Goal: Participate in discussion: Engage in conversation with other users on a specific topic

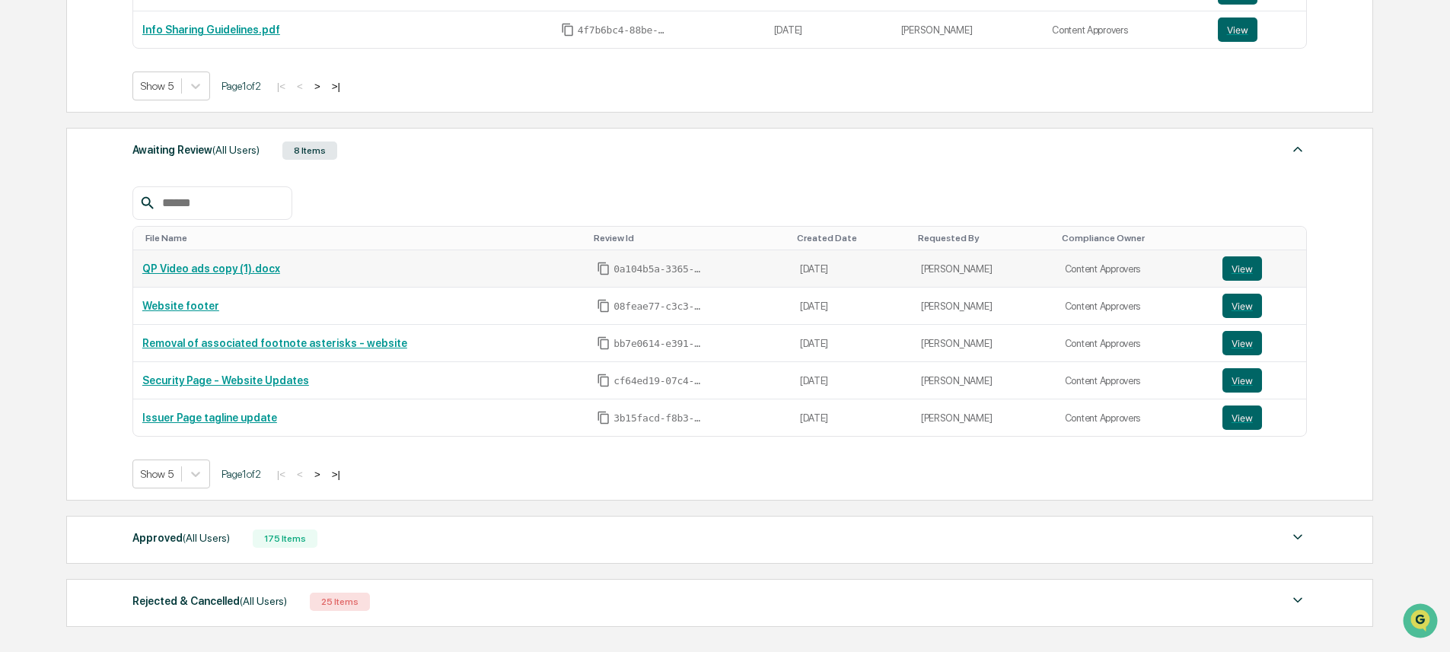
click at [320, 273] on div "QP Video ads copy (1).docx" at bounding box center [360, 269] width 436 height 12
click at [251, 273] on link "QP Video ads copy (1).docx" at bounding box center [211, 269] width 138 height 12
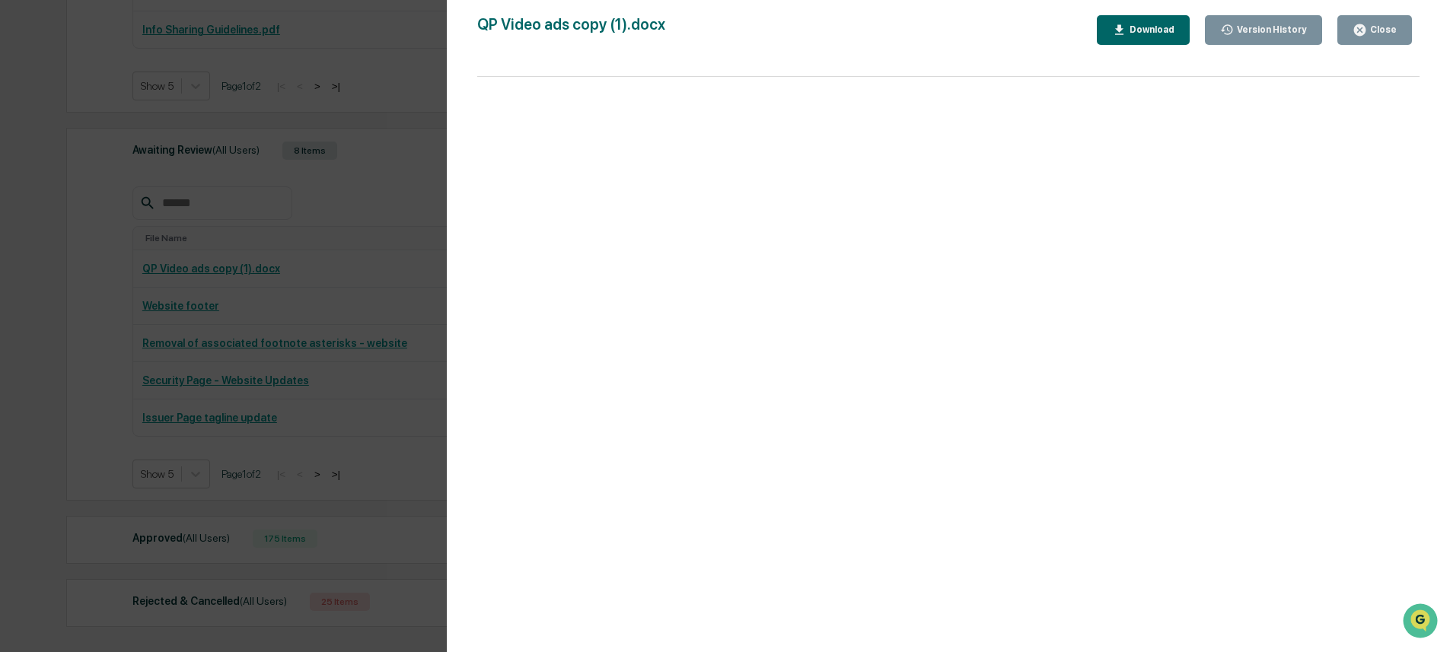
click at [354, 474] on div "Version History [DATE] 04:59 PM [PERSON_NAME] QP Video ads copy (1).docx Close …" at bounding box center [725, 326] width 1450 height 652
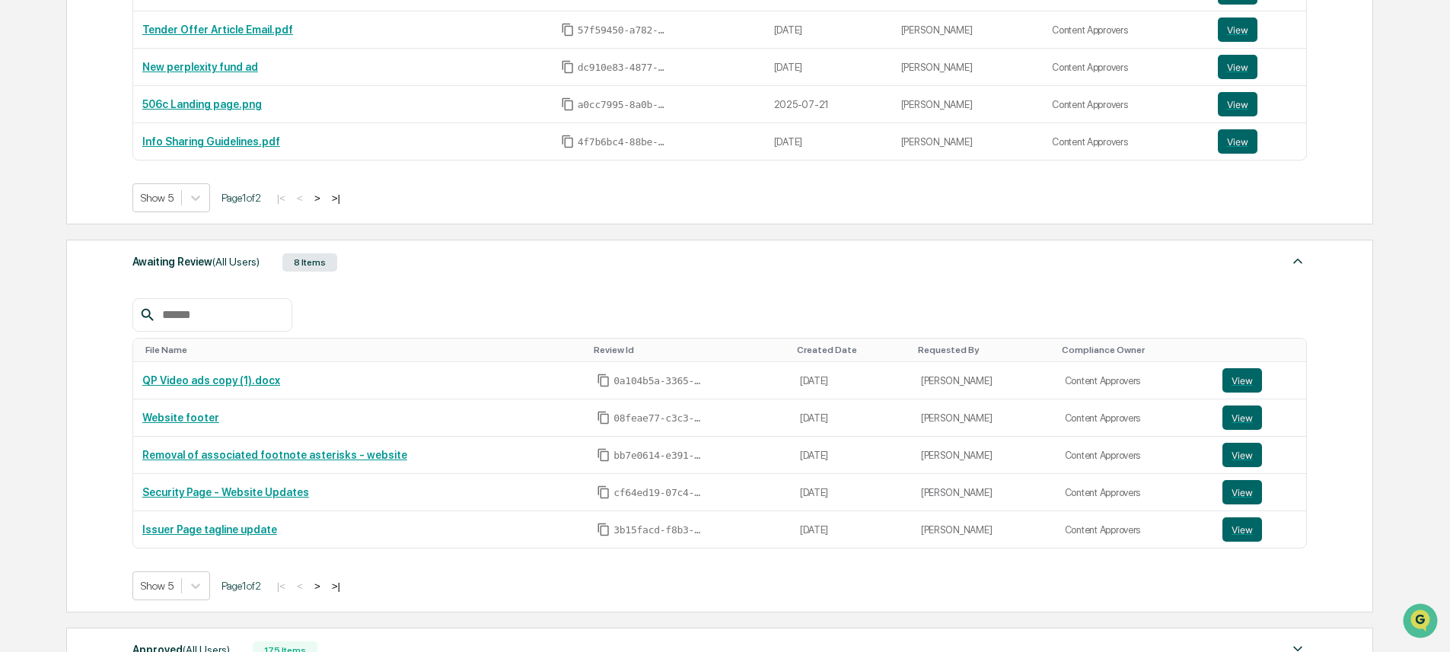
scroll to position [463, 0]
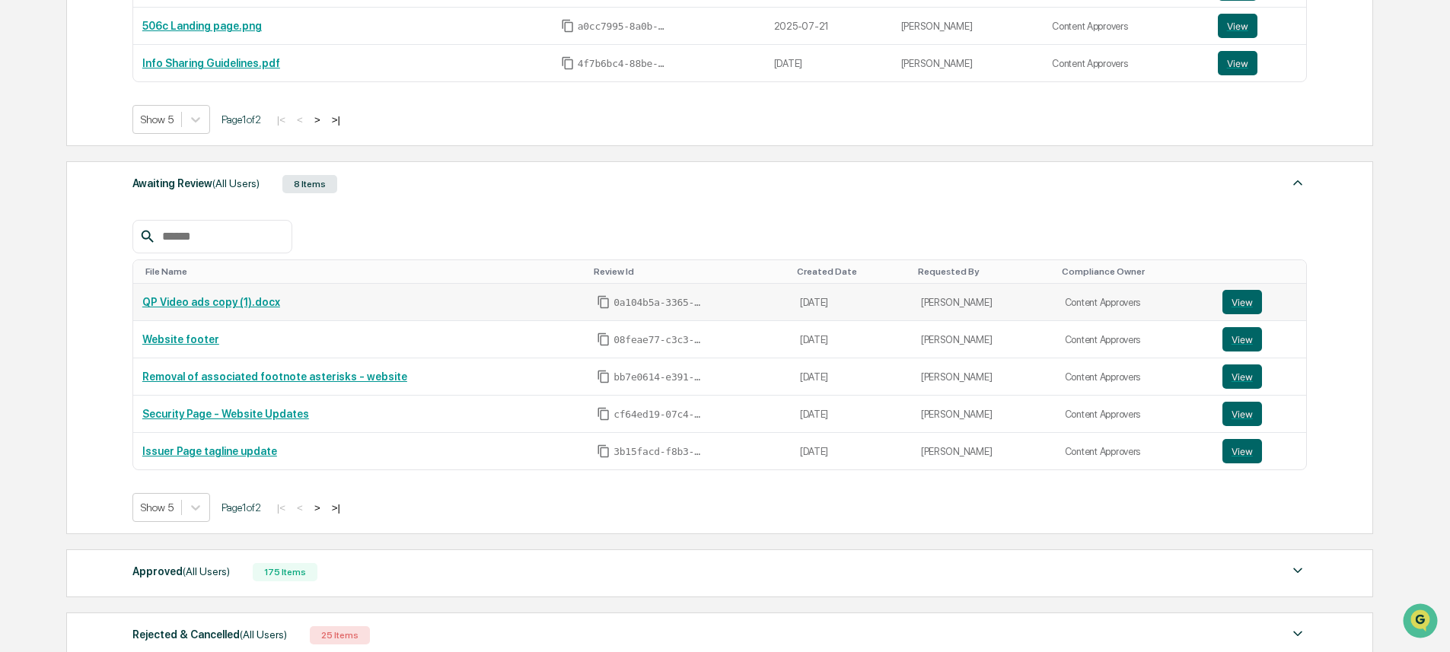
click at [1033, 312] on td "[PERSON_NAME]" at bounding box center [984, 302] width 144 height 37
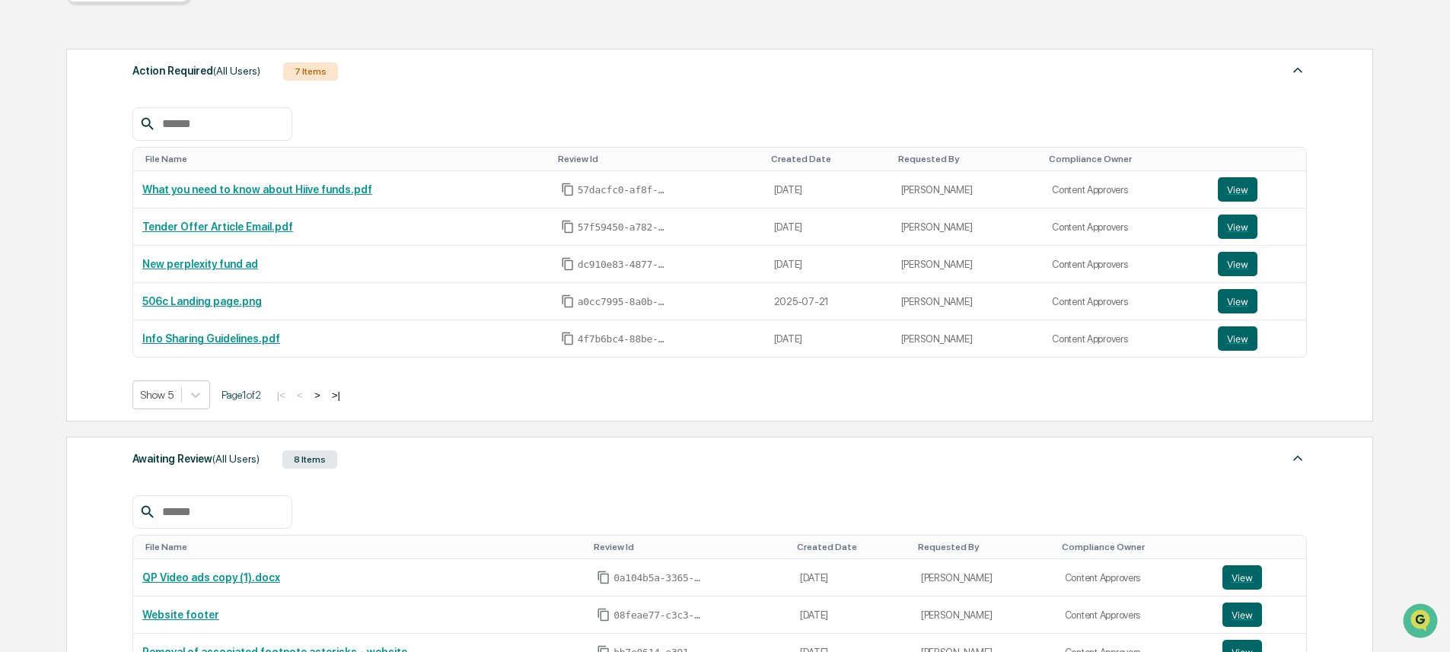
scroll to position [266, 0]
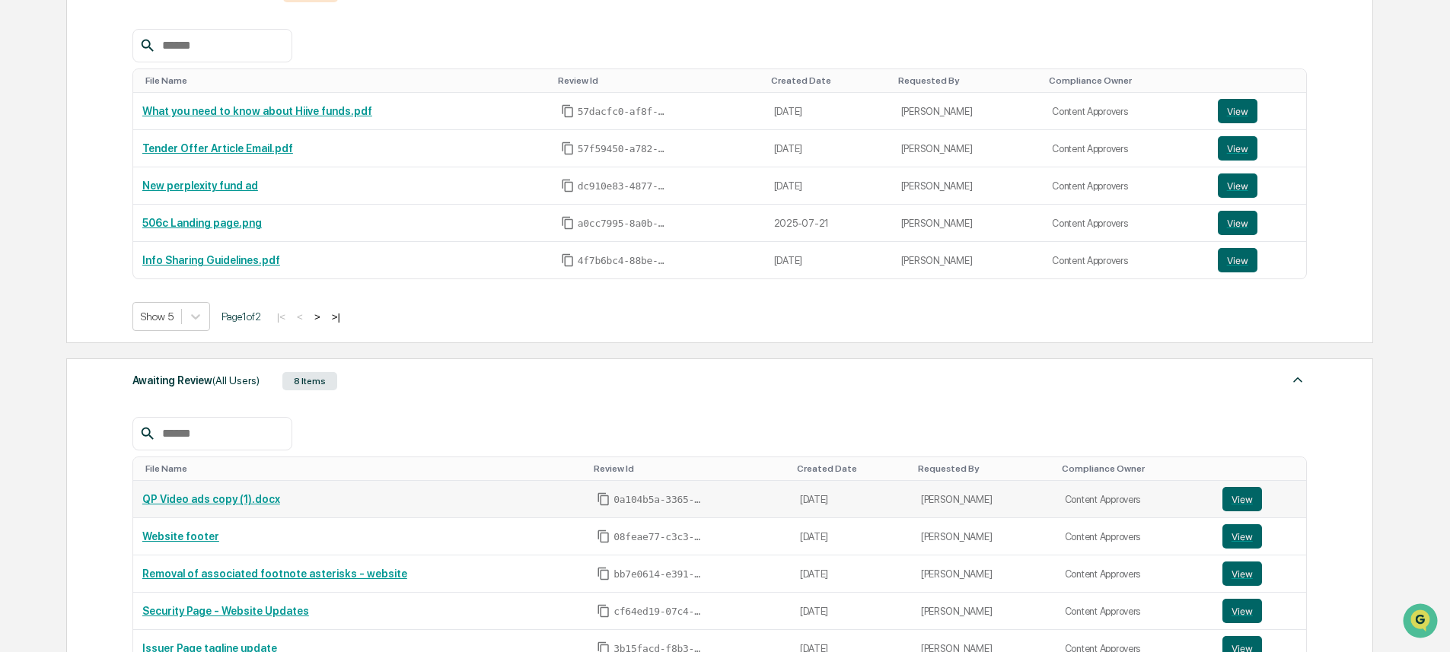
click at [206, 490] on td "QP Video ads copy (1).docx" at bounding box center [360, 499] width 455 height 37
click at [206, 497] on link "QP Video ads copy (1).docx" at bounding box center [211, 499] width 138 height 12
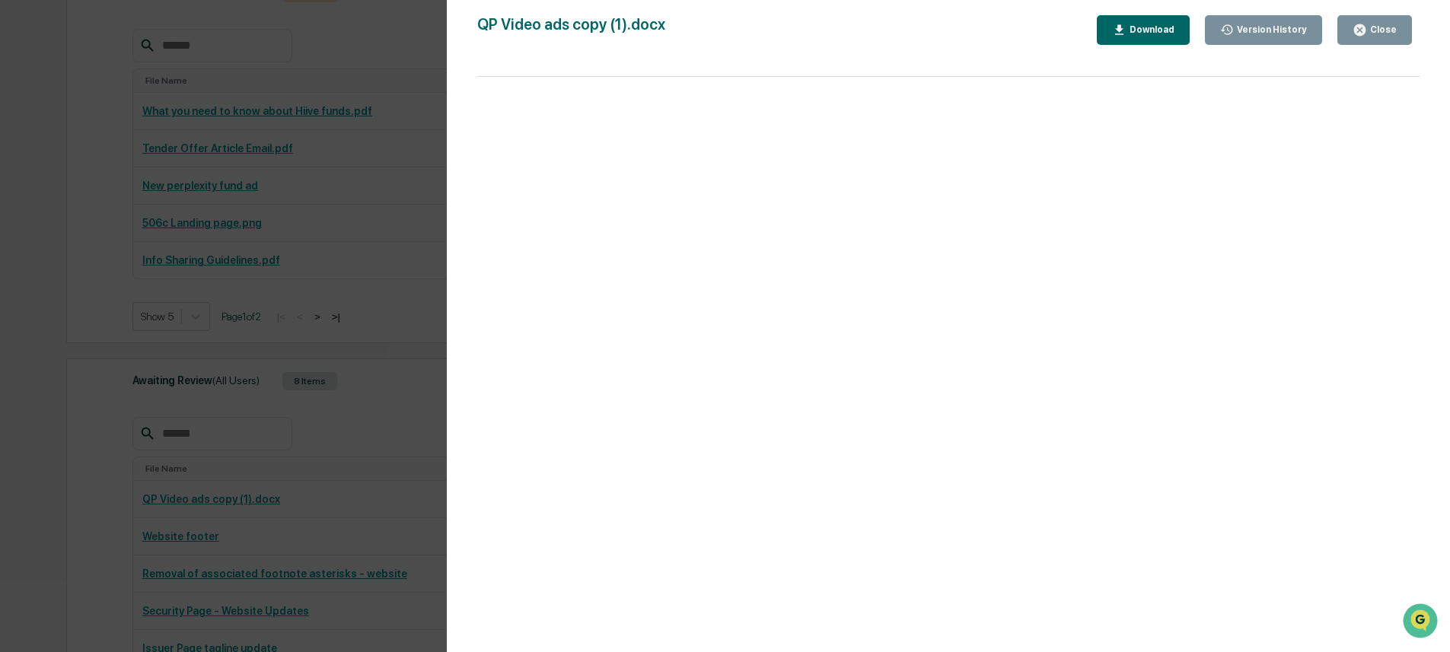
scroll to position [0, 0]
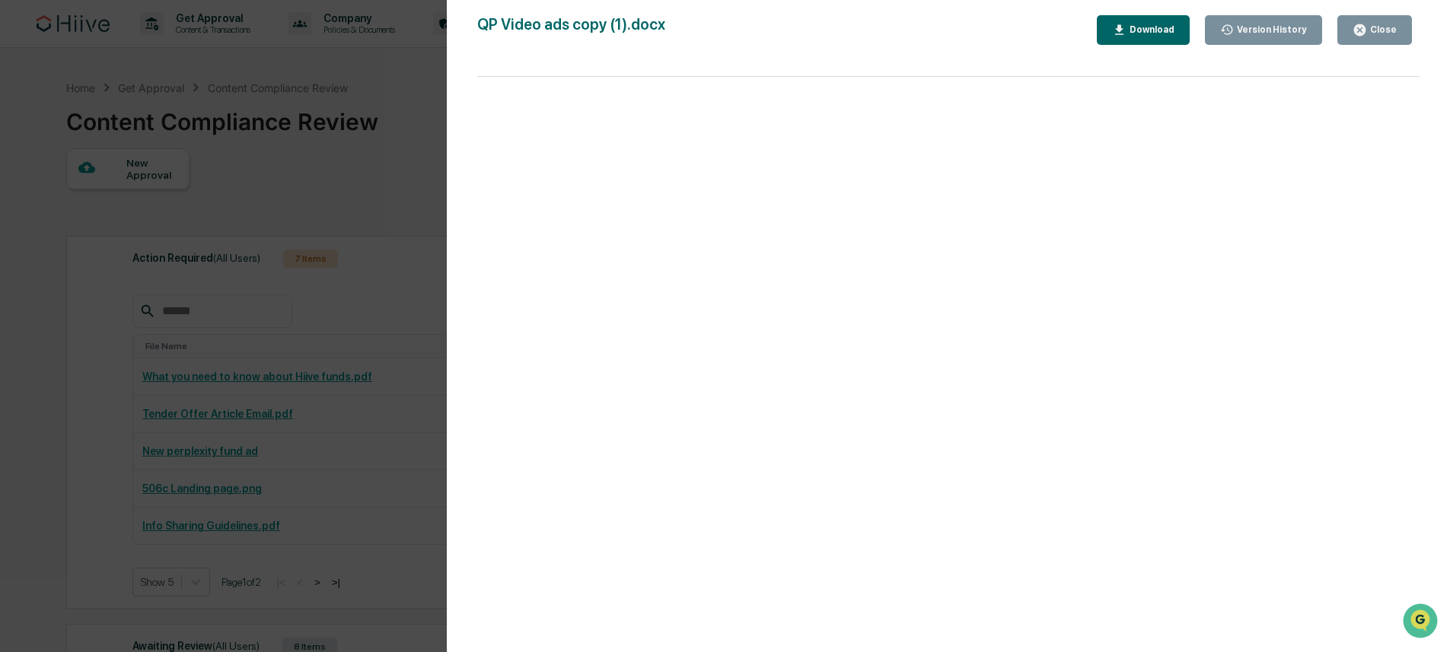
click at [1383, 30] on div "Close" at bounding box center [1382, 29] width 30 height 11
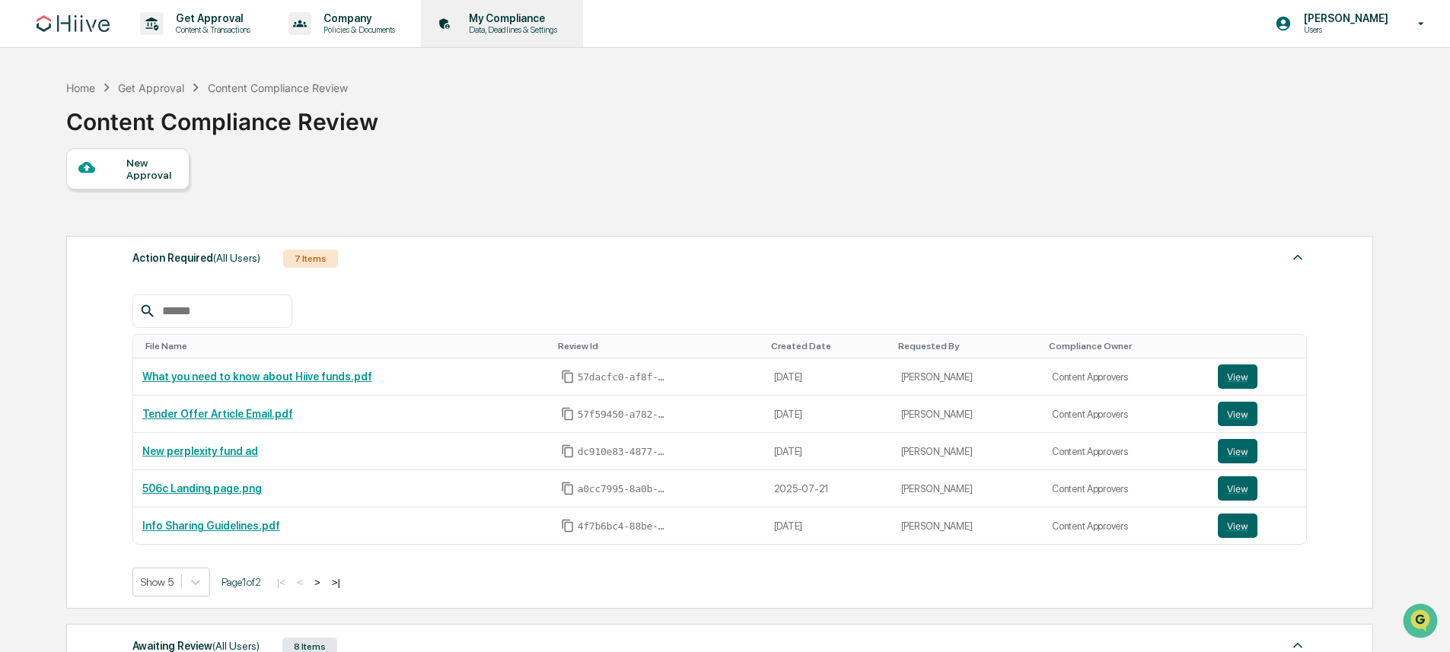
click at [536, 33] on p "Data, Deadlines & Settings" at bounding box center [511, 29] width 108 height 11
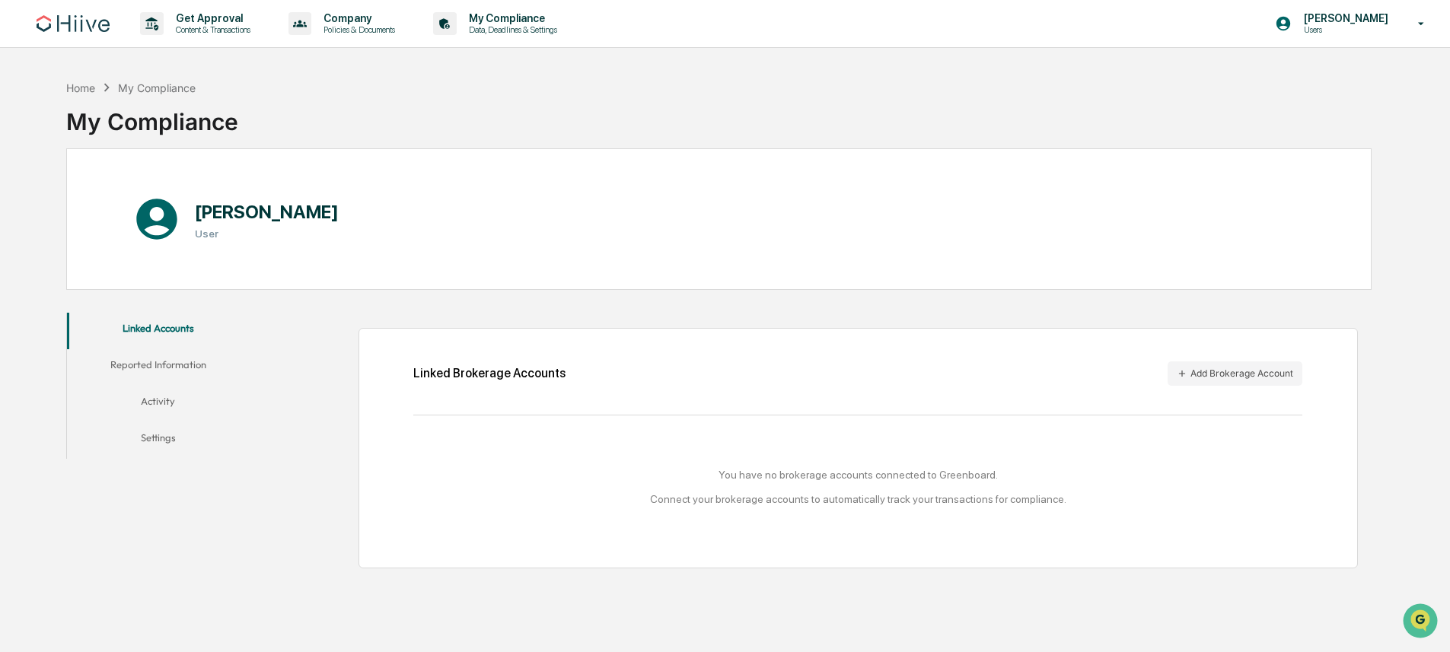
click at [152, 410] on button "Activity" at bounding box center [158, 404] width 182 height 37
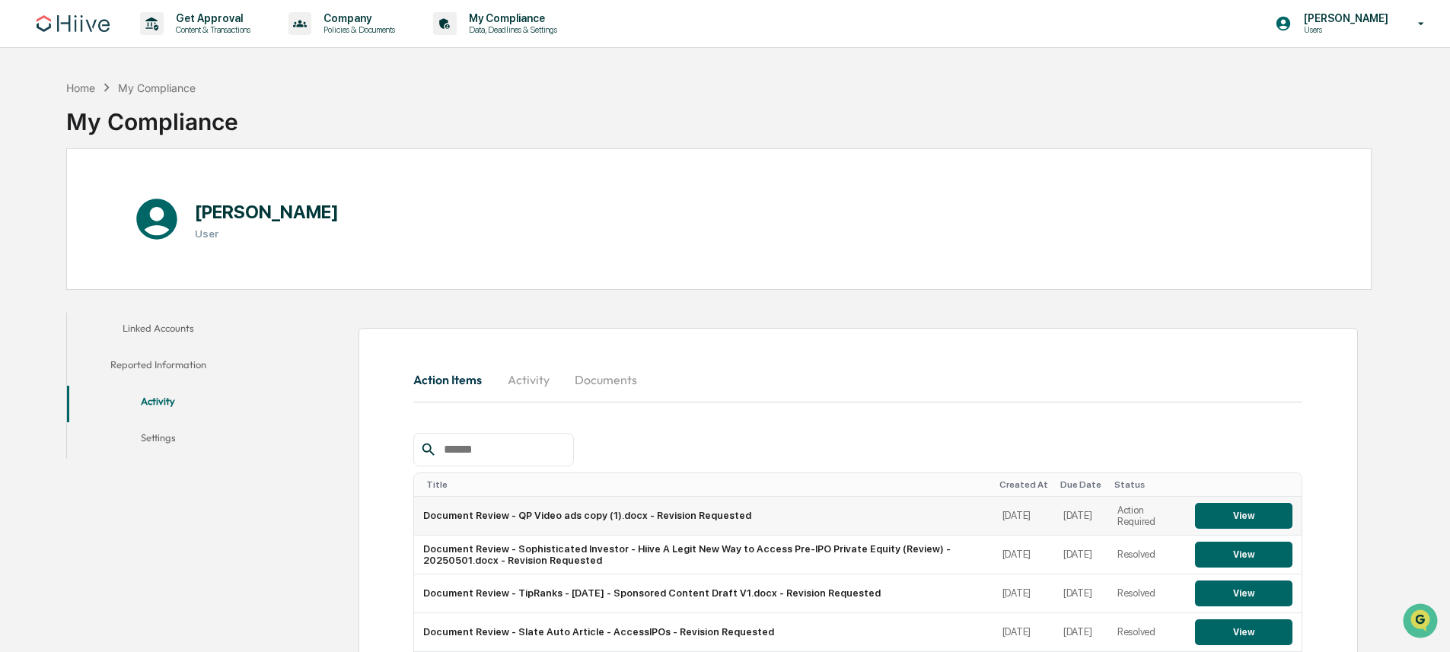
click at [1224, 513] on button "View" at bounding box center [1243, 516] width 97 height 26
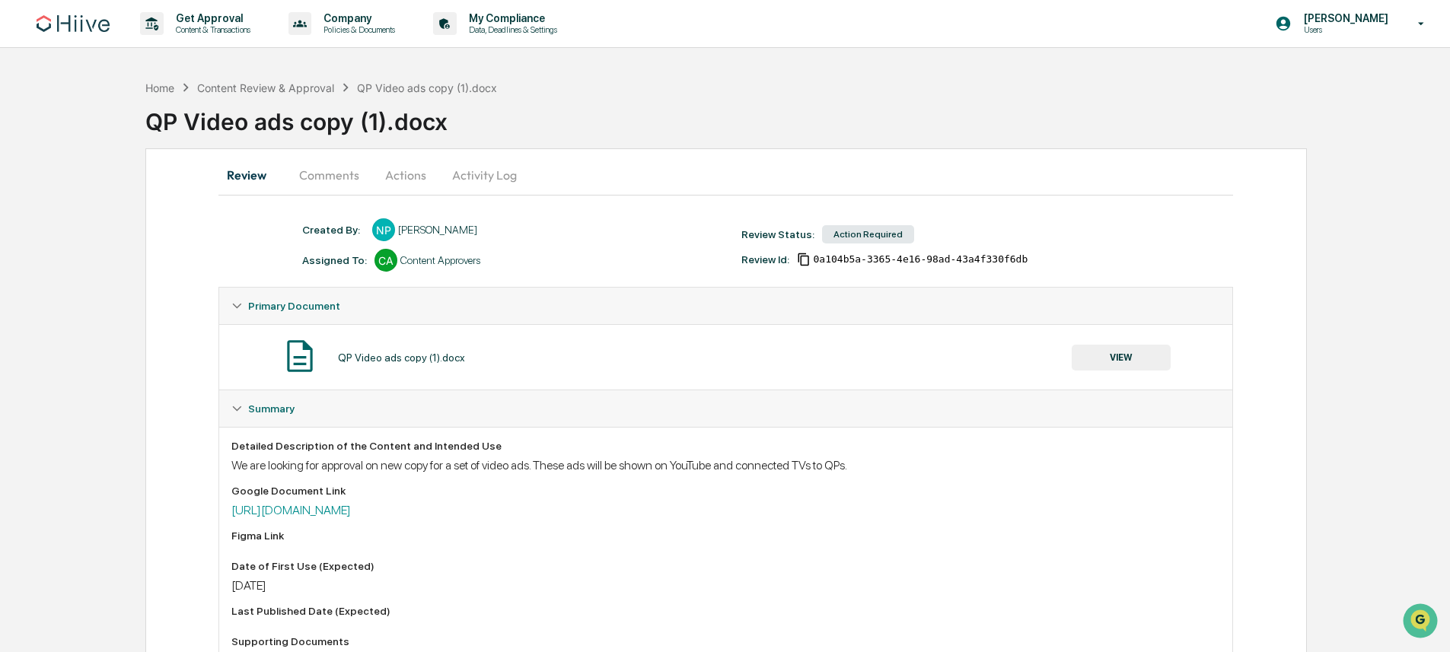
click at [323, 173] on button "Comments" at bounding box center [329, 175] width 85 height 37
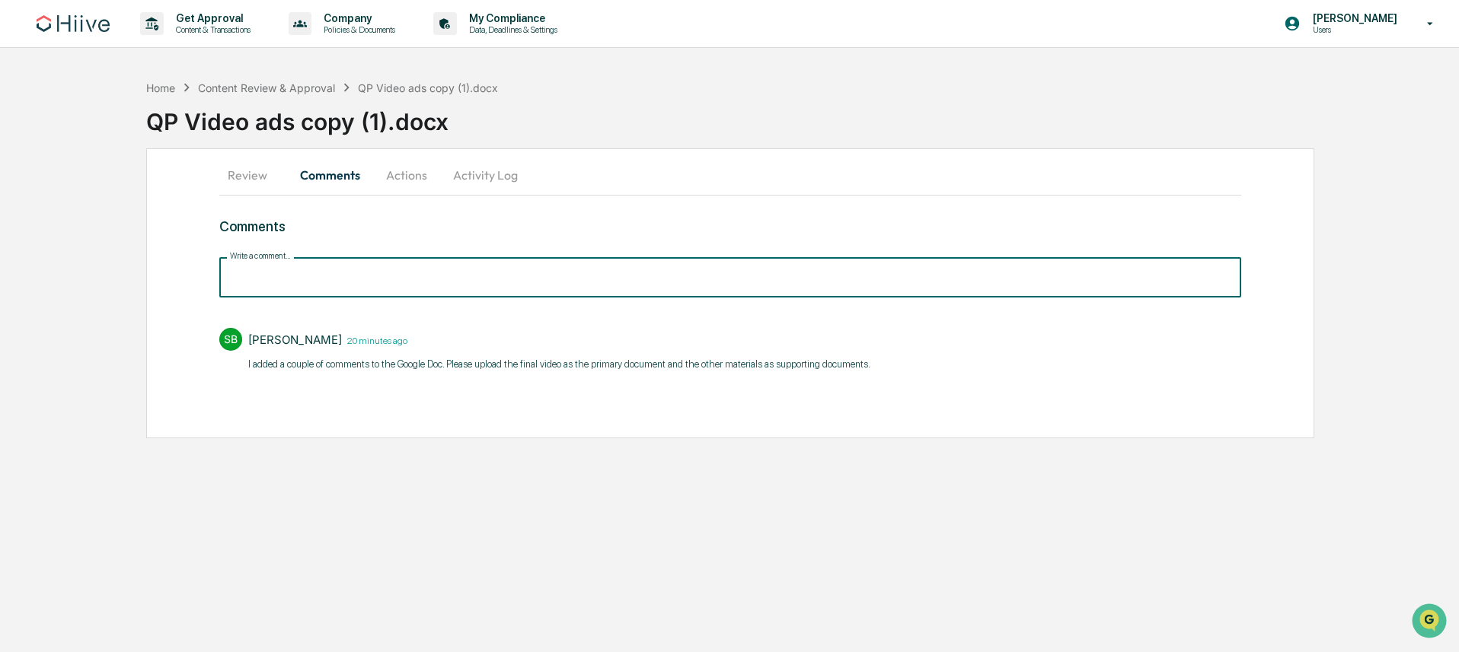
click at [321, 279] on input "Write a comment..." at bounding box center [729, 277] width 1021 height 40
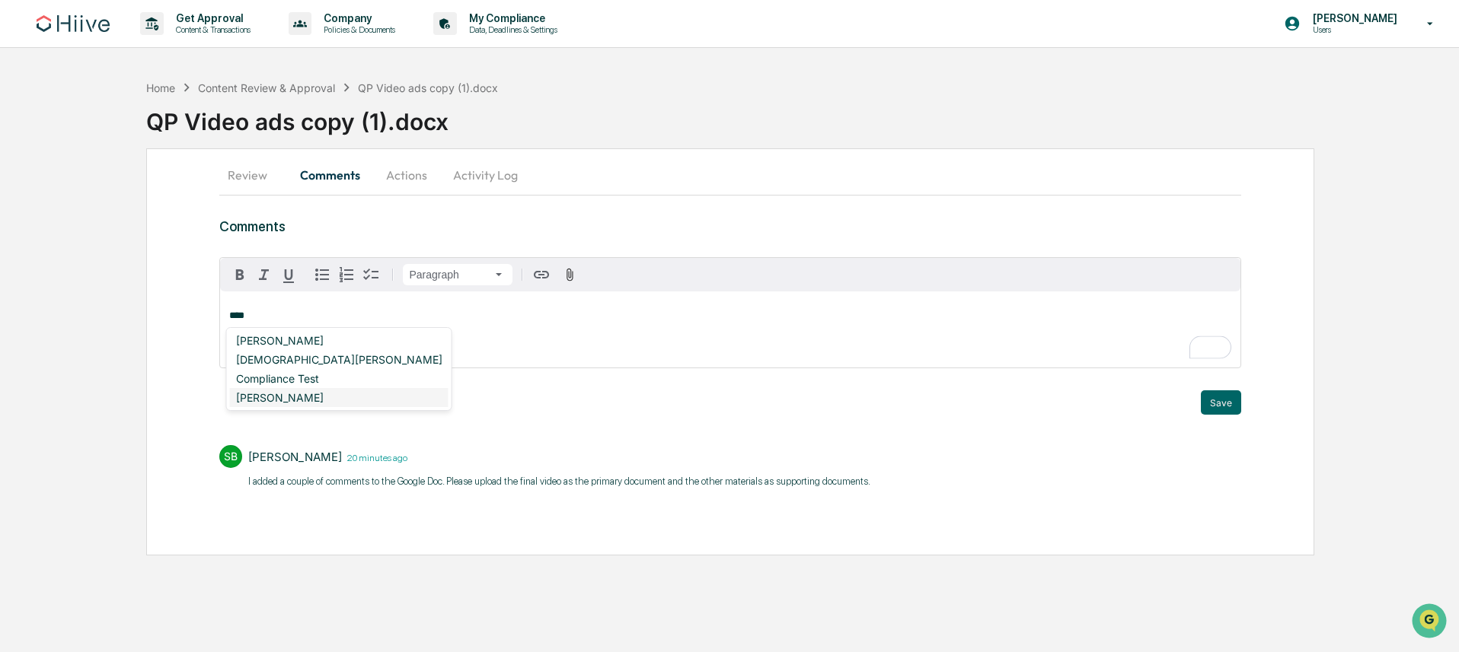
click at [330, 394] on div "[PERSON_NAME]" at bounding box center [339, 397] width 219 height 19
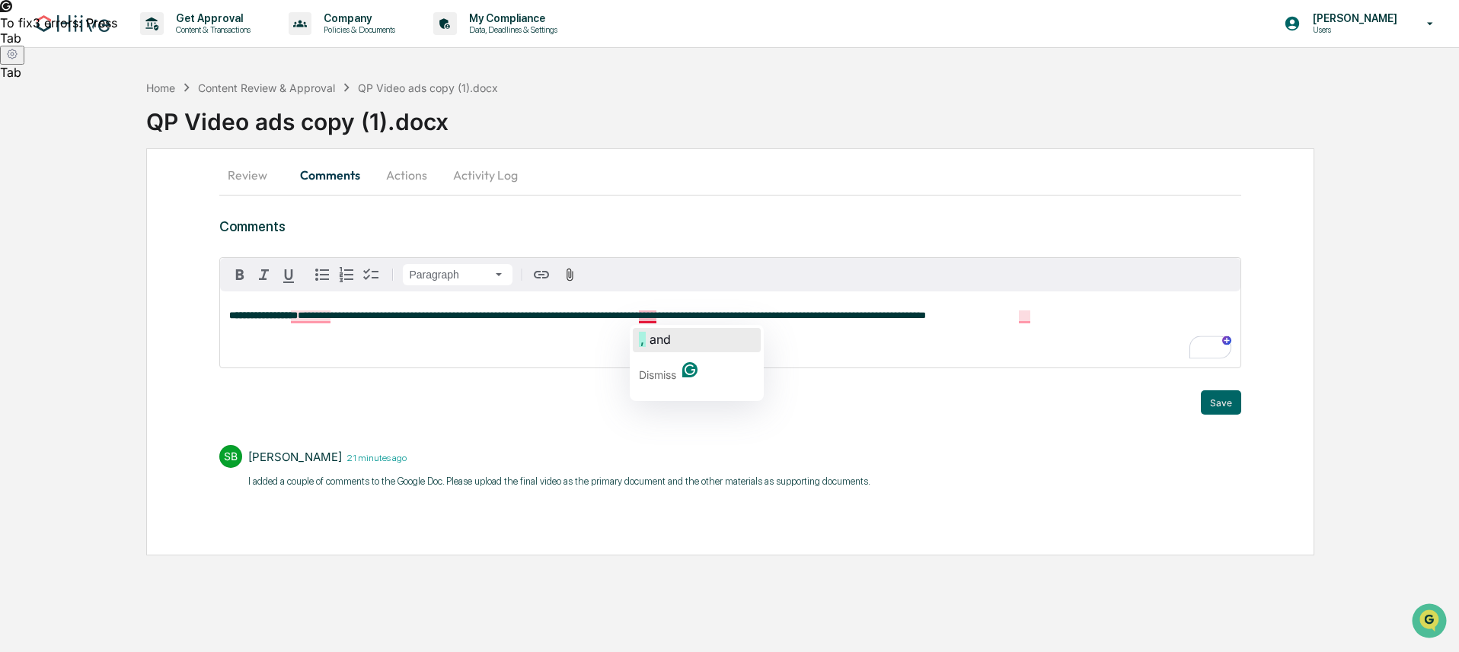
click at [662, 335] on span "and" at bounding box center [659, 339] width 21 height 15
click at [823, 323] on div "**********" at bounding box center [729, 330] width 1019 height 76
click at [636, 318] on span "**********" at bounding box center [614, 316] width 632 height 10
click at [955, 336] on div "**********" at bounding box center [729, 330] width 1019 height 76
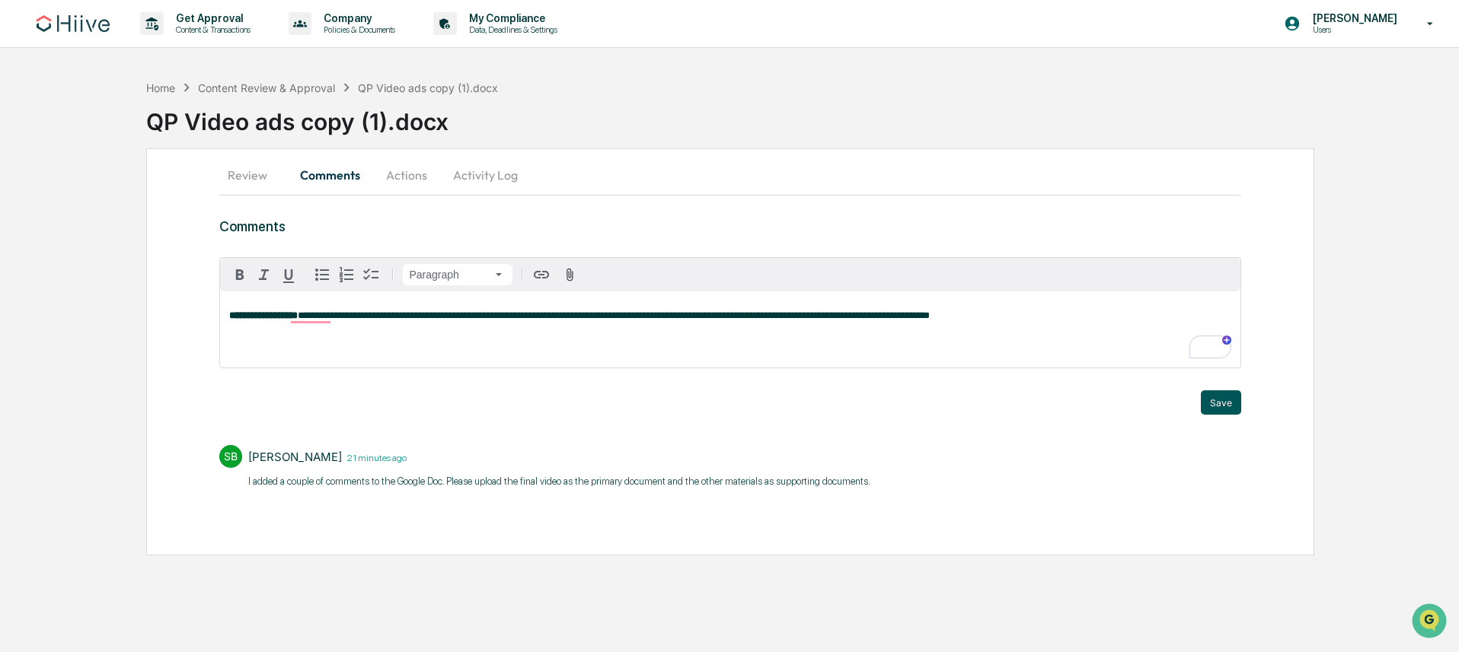
click at [1225, 402] on button "Save" at bounding box center [1221, 403] width 40 height 24
